Goal: Task Accomplishment & Management: Use online tool/utility

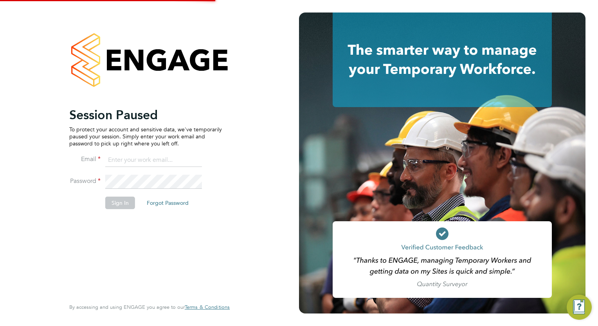
type input "[EMAIL_ADDRESS][DOMAIN_NAME]"
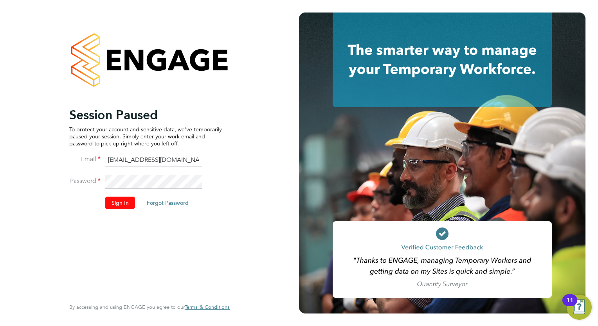
click at [111, 207] on button "Sign In" at bounding box center [120, 203] width 30 height 13
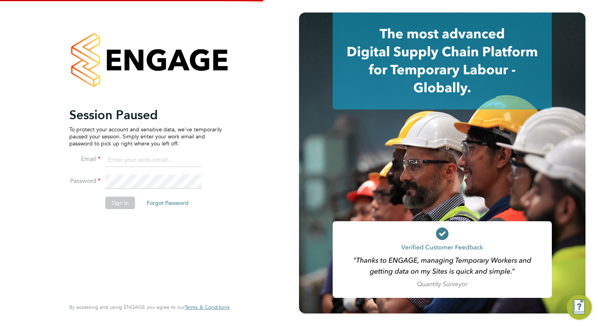
type input "[EMAIL_ADDRESS][DOMAIN_NAME]"
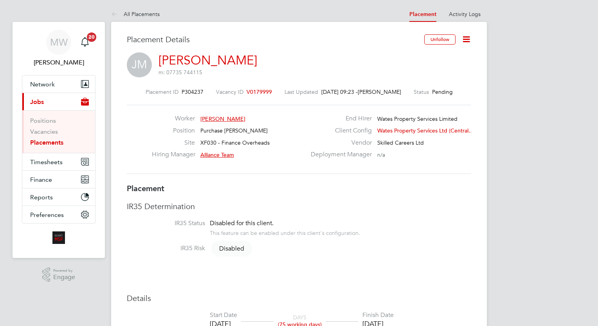
click at [54, 140] on link "Placements" at bounding box center [46, 142] width 33 height 7
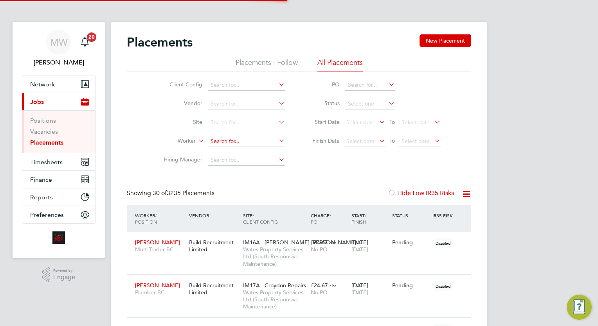
click at [240, 137] on input at bounding box center [246, 141] width 77 height 11
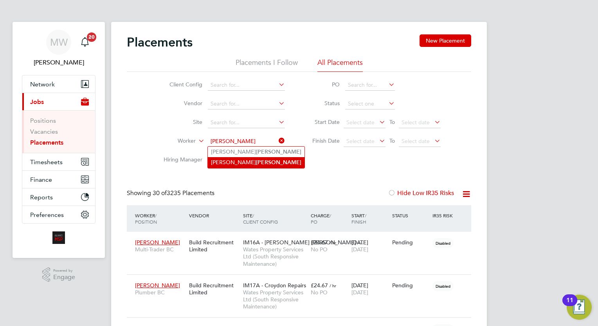
click at [258, 158] on li "Michael Parsons" at bounding box center [256, 162] width 97 height 11
type input "Michael Parsons"
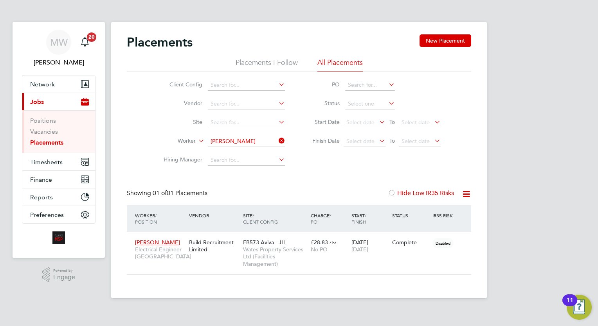
click at [277, 141] on icon at bounding box center [277, 140] width 0 height 11
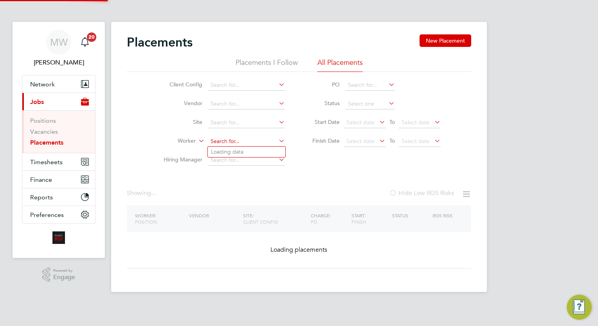
click at [254, 142] on input at bounding box center [246, 141] width 77 height 11
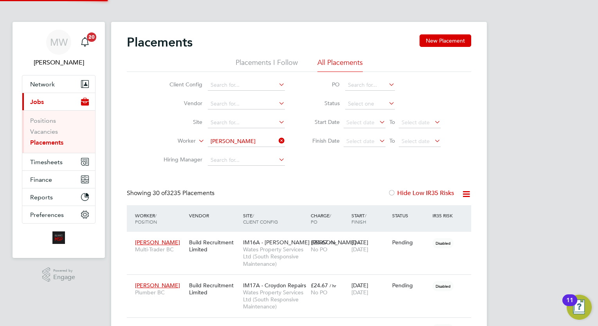
click at [271, 150] on li "Scott Mc glashan" at bounding box center [248, 152] width 80 height 11
type input "Scott Mcglashan"
click at [277, 137] on icon at bounding box center [277, 140] width 0 height 11
click at [265, 144] on input at bounding box center [246, 141] width 77 height 11
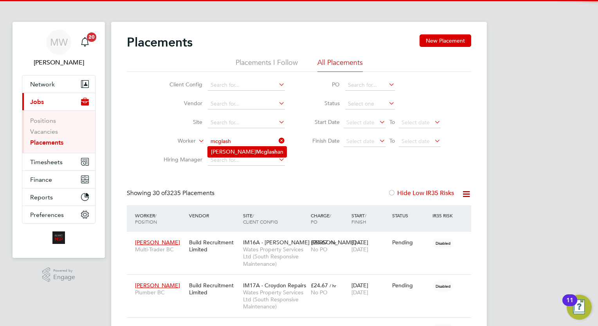
click at [253, 150] on li "Scott Mcglash an" at bounding box center [247, 152] width 79 height 11
type input "Scott Mcglashan"
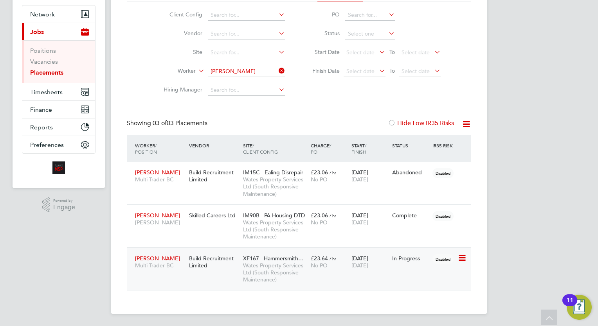
click at [366, 272] on div "31 Mar 2025 26 Dec 2025" at bounding box center [370, 262] width 41 height 22
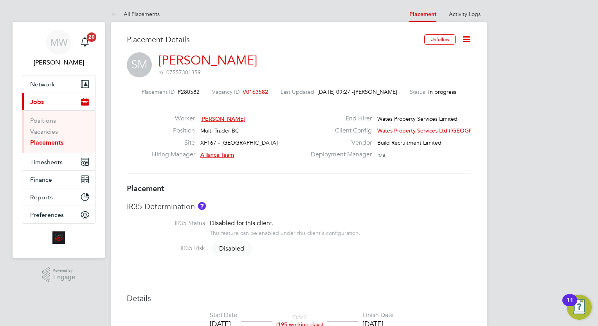
click at [467, 39] on icon at bounding box center [466, 39] width 10 height 10
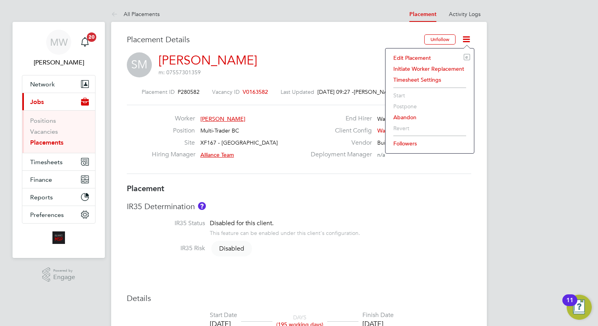
click at [424, 59] on li "Edit Placement e" at bounding box center [429, 57] width 81 height 11
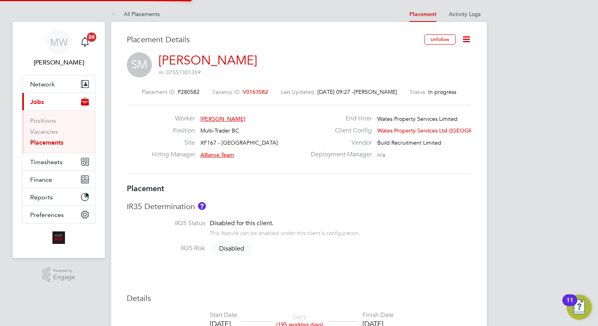
type input "Alliance Team"
type input "31 Mar 2025"
type input "[DATE]"
type input "08:00"
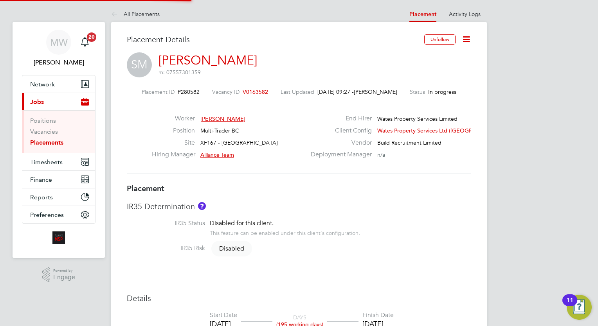
type input "18:00"
type input "7565"
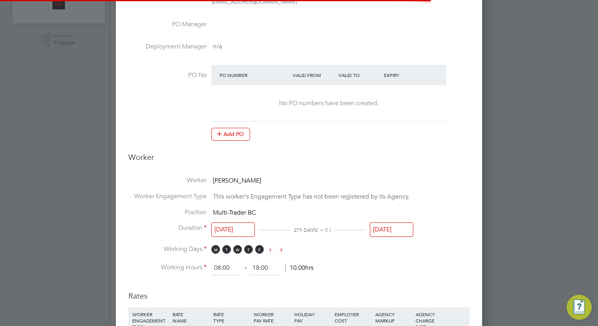
click at [394, 228] on input "[DATE]" at bounding box center [391, 230] width 43 height 14
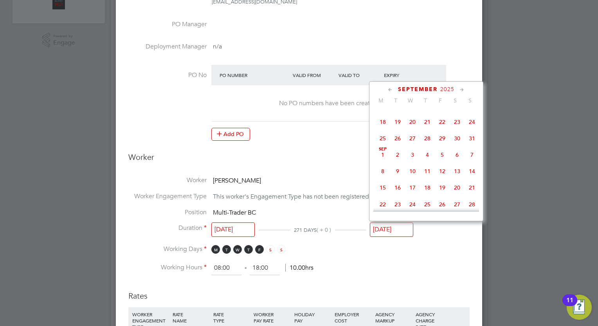
click at [443, 191] on span "19" at bounding box center [442, 187] width 15 height 15
type input "19 Sep 2025"
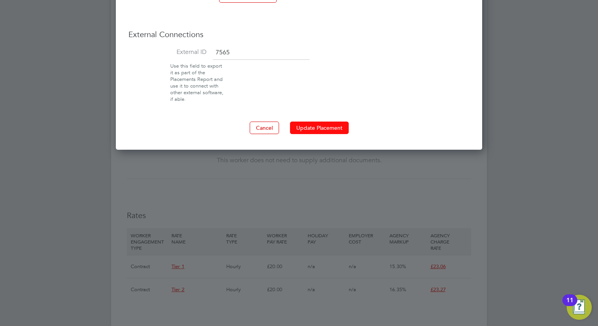
click at [315, 126] on button "Update Placement" at bounding box center [319, 128] width 59 height 13
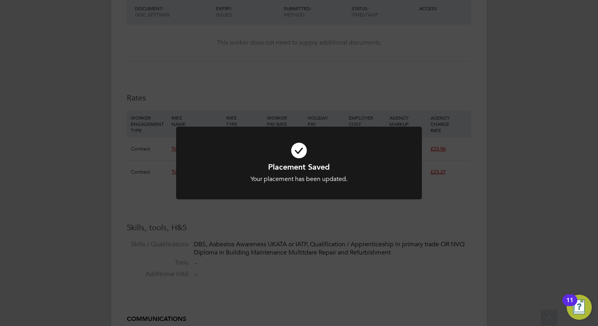
click at [268, 259] on div "Placement Saved Your placement has been updated. Cancel Okay" at bounding box center [299, 163] width 598 height 326
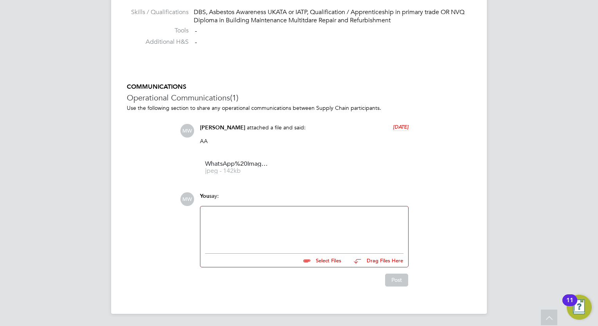
click at [310, 243] on div at bounding box center [304, 228] width 198 height 34
click at [397, 272] on div "Post" at bounding box center [304, 277] width 216 height 19
click at [395, 280] on button "Post" at bounding box center [396, 280] width 23 height 13
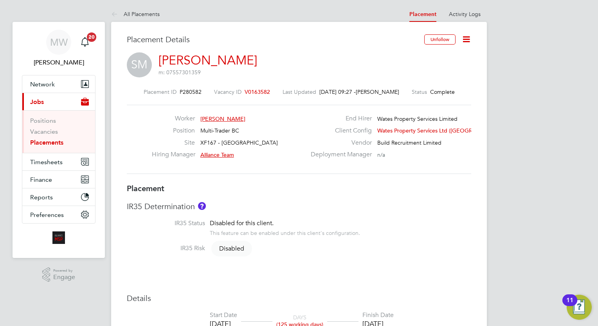
click at [47, 138] on li "Vacancies" at bounding box center [59, 133] width 59 height 11
click at [50, 141] on link "Placements" at bounding box center [46, 142] width 33 height 7
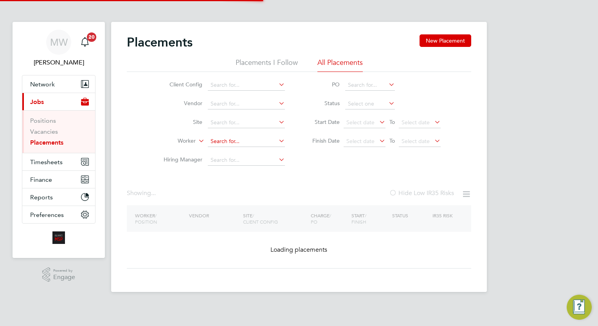
click at [241, 141] on input at bounding box center [246, 141] width 77 height 11
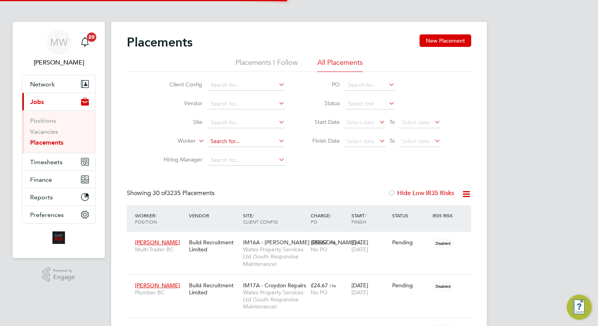
scroll to position [22, 54]
click at [258, 168] on li "Chev onne Mccann" at bounding box center [246, 173] width 77 height 11
type input "Chevonne Mccann"
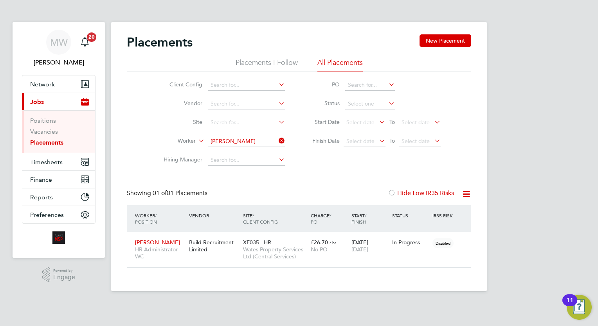
click at [582, 118] on div "MW Megan Westlotorn Notifications 20 Applications: Network Team Members Busines…" at bounding box center [299, 152] width 598 height 304
click at [277, 140] on icon at bounding box center [277, 140] width 0 height 11
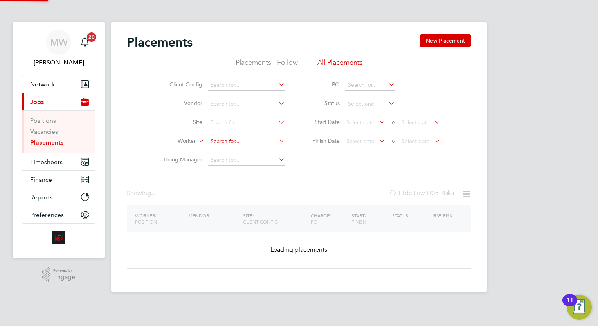
click at [256, 141] on input at bounding box center [246, 141] width 77 height 11
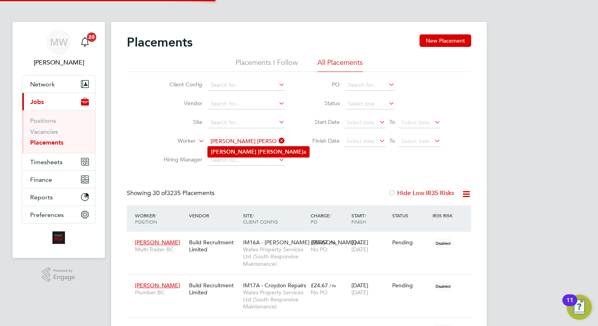
click at [255, 153] on li "Mary Arpith a" at bounding box center [258, 152] width 101 height 11
type input "Mary Arpitha"
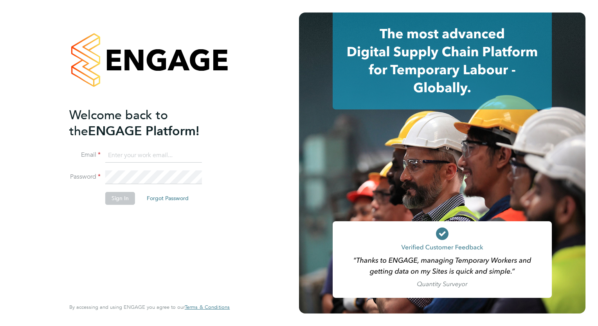
type input "[EMAIL_ADDRESS][DOMAIN_NAME]"
drag, startPoint x: 214, startPoint y: 275, endPoint x: 191, endPoint y: 270, distance: 23.2
click at [214, 275] on div "Welcome back to the ENGAGE Platform! Email [EMAIL_ADDRESS][DOMAIN_NAME] Passwor…" at bounding box center [145, 202] width 153 height 190
click at [127, 198] on button "Sign In" at bounding box center [120, 198] width 30 height 13
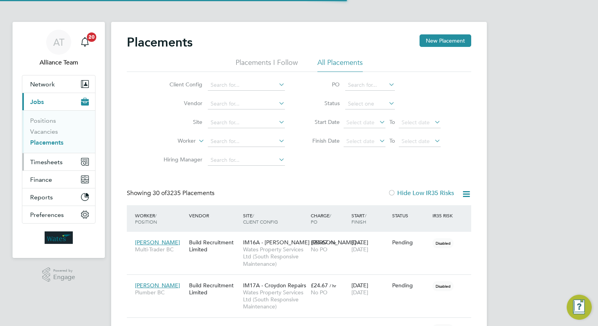
click at [53, 161] on span "Timesheets" at bounding box center [46, 162] width 32 height 7
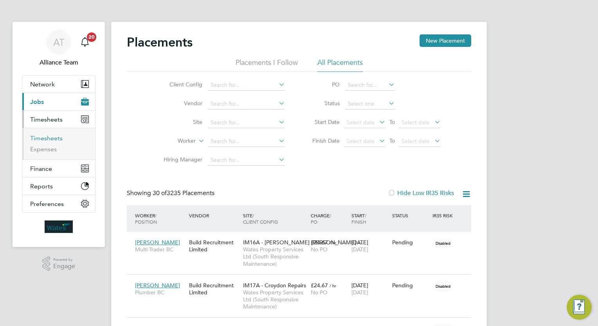
click at [45, 138] on link "Timesheets" at bounding box center [46, 138] width 32 height 7
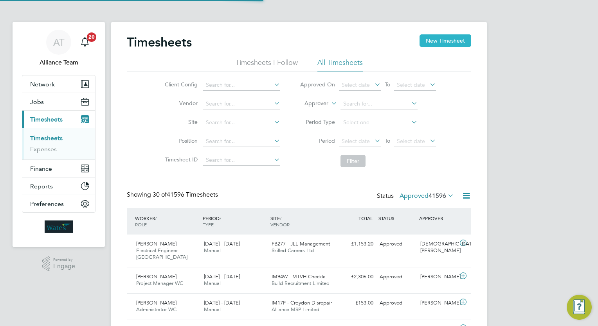
click at [428, 41] on button "New Timesheet" at bounding box center [446, 40] width 52 height 13
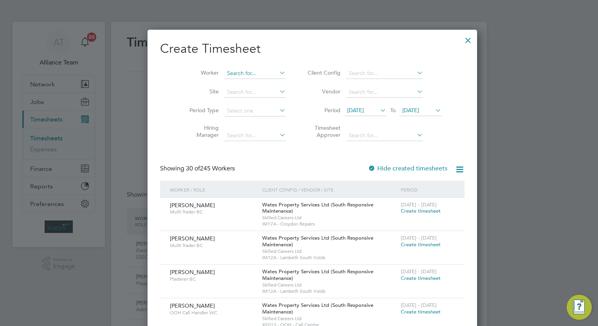
click at [243, 74] on input at bounding box center [254, 73] width 61 height 11
click at [244, 82] on li "Mary Arpith a" at bounding box center [260, 84] width 99 height 11
type input "Mary Arpitha"
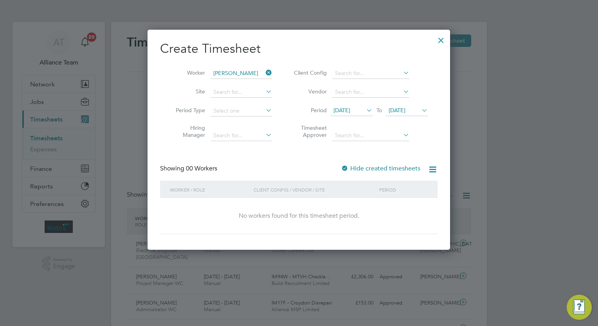
click at [397, 168] on label "Hide created timesheets" at bounding box center [380, 169] width 79 height 8
click at [350, 111] on span "15 Sep 2025" at bounding box center [341, 110] width 17 height 7
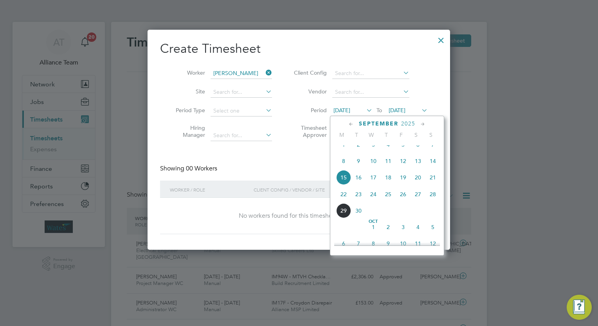
click at [344, 163] on span "8" at bounding box center [343, 161] width 15 height 15
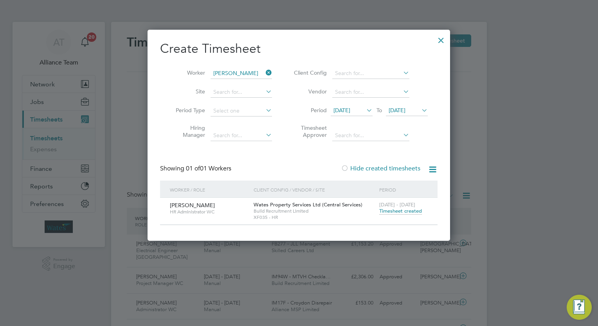
click at [295, 53] on h2 "Create Timesheet" at bounding box center [299, 49] width 278 height 16
click at [285, 46] on h2 "Create Timesheet" at bounding box center [299, 49] width 278 height 16
click at [397, 239] on div "Create Timesheet Worker Mary Arpitha Site Period Type Hiring Manager Client Con…" at bounding box center [299, 135] width 303 height 211
click at [563, 160] on div at bounding box center [299, 163] width 598 height 326
click at [444, 37] on div at bounding box center [441, 38] width 14 height 14
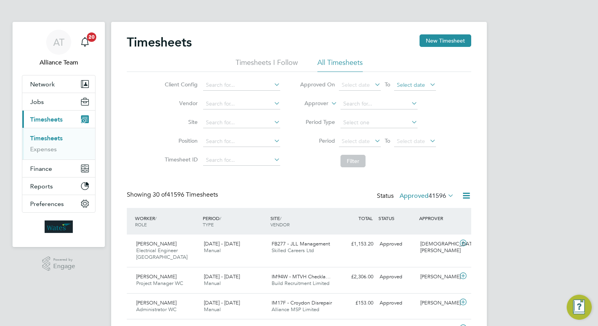
scroll to position [20, 68]
click at [330, 104] on icon at bounding box center [330, 101] width 0 height 7
click at [308, 110] on li "Worker" at bounding box center [309, 113] width 38 height 10
click at [360, 105] on input at bounding box center [379, 104] width 77 height 11
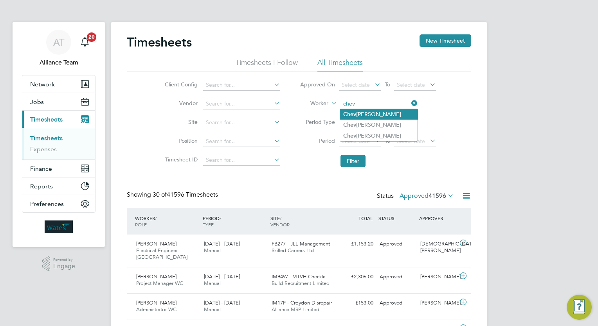
click at [385, 115] on li "Chev onne Williams" at bounding box center [378, 114] width 77 height 11
type input "Chevonne Williams"
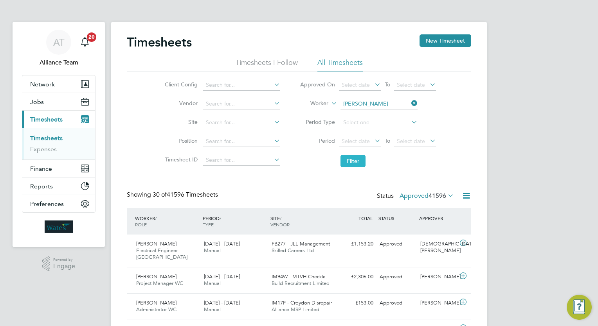
click at [350, 164] on button "Filter" at bounding box center [353, 161] width 25 height 13
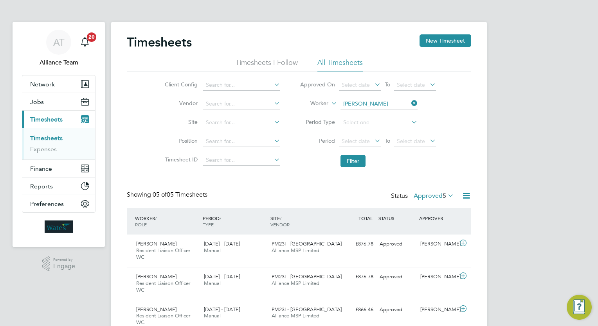
click at [410, 101] on icon at bounding box center [410, 103] width 0 height 11
click at [398, 103] on input at bounding box center [379, 104] width 77 height 11
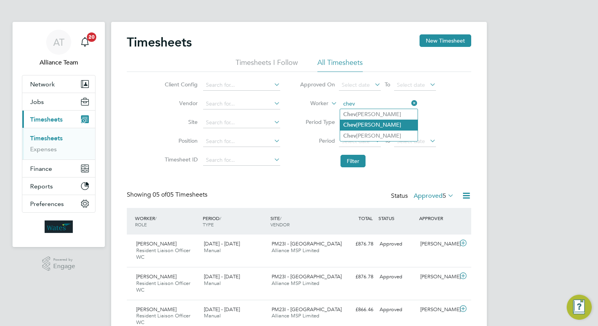
click at [390, 126] on li "Chev onne Mccann" at bounding box center [378, 125] width 77 height 11
type input "Chevonne Mccann"
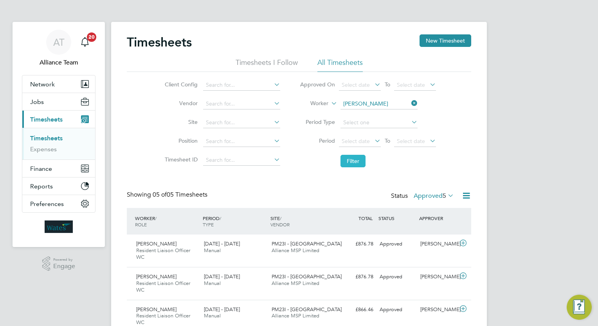
click at [355, 161] on button "Filter" at bounding box center [353, 161] width 25 height 13
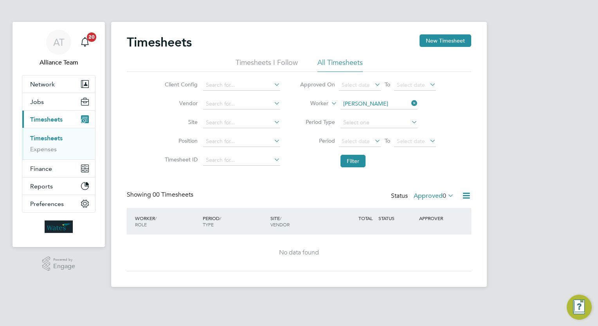
click at [430, 199] on label "Approved 0" at bounding box center [434, 196] width 40 height 8
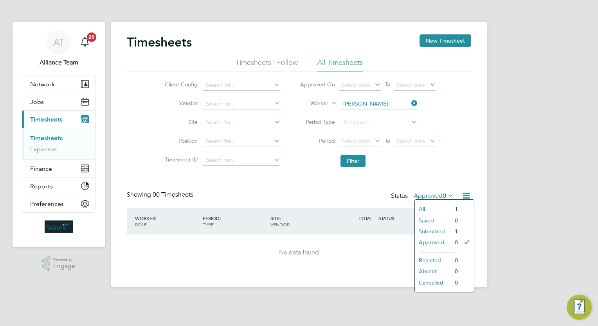
click at [438, 210] on li "All" at bounding box center [433, 209] width 36 height 11
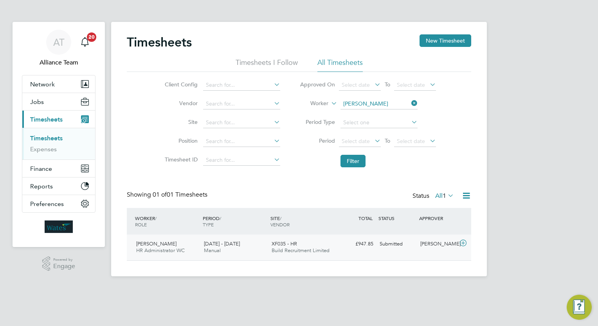
click at [330, 246] on div "XF035 - HR Build Recruitment Limited" at bounding box center [303, 248] width 68 height 20
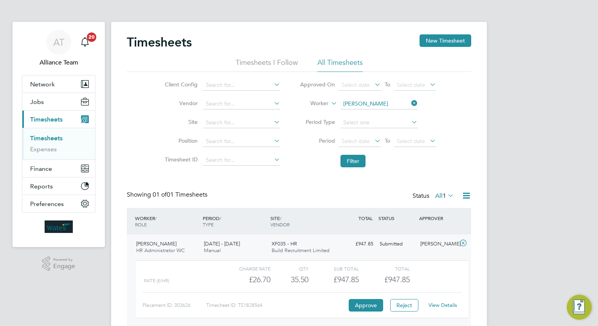
click at [410, 101] on icon at bounding box center [410, 103] width 0 height 11
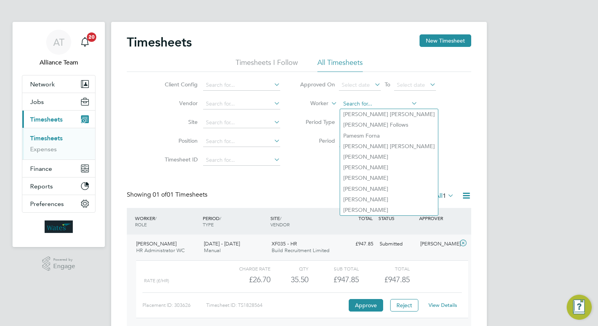
click at [402, 103] on input at bounding box center [379, 104] width 77 height 11
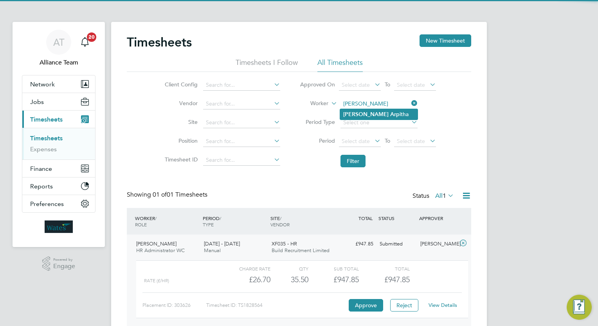
click at [391, 111] on li "Mary Arp itha" at bounding box center [378, 114] width 77 height 11
type input "Mary Arpitha"
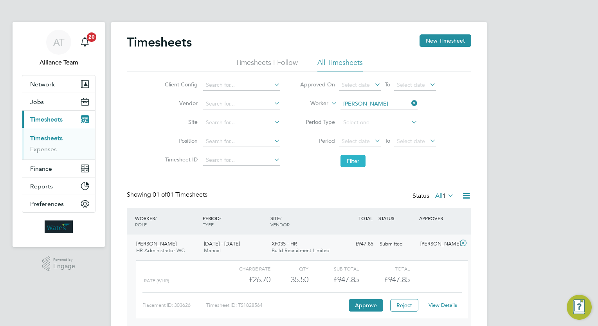
click at [343, 160] on button "Filter" at bounding box center [353, 161] width 25 height 13
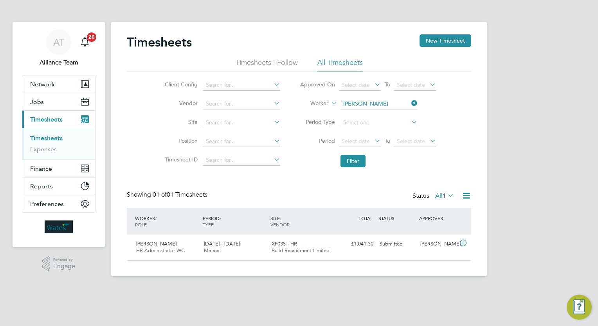
click at [579, 121] on div "AT Alliance Team Notifications 20 Applications: Network Team Members Businesses…" at bounding box center [299, 144] width 598 height 289
click at [351, 158] on button "Filter" at bounding box center [353, 161] width 25 height 13
